Goal: Task Accomplishment & Management: Manage account settings

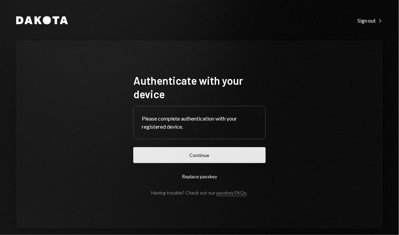
click at [203, 158] on button "Continue" at bounding box center [199, 155] width 132 height 16
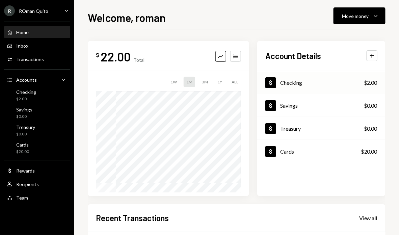
click at [294, 82] on div "Checking" at bounding box center [291, 82] width 22 height 6
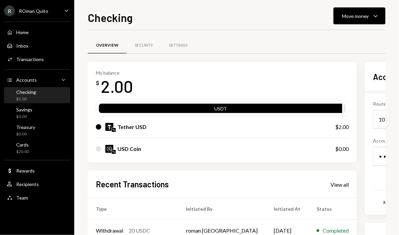
click at [32, 15] on div "R ROman Quito" at bounding box center [26, 10] width 44 height 11
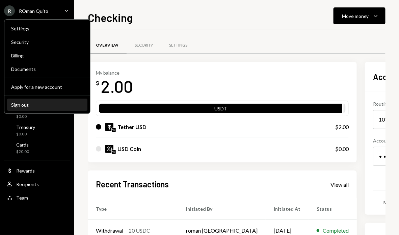
click at [25, 105] on div "Sign out" at bounding box center [47, 105] width 72 height 6
